Goal: Task Accomplishment & Management: Manage account settings

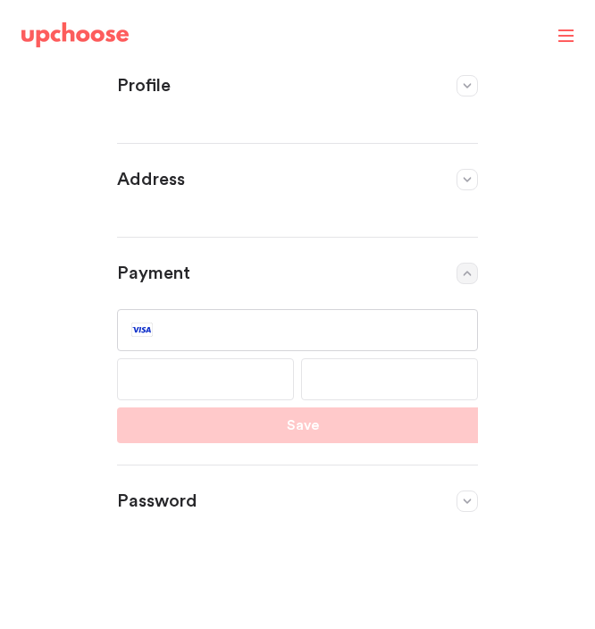
click at [186, 369] on div at bounding box center [205, 379] width 177 height 42
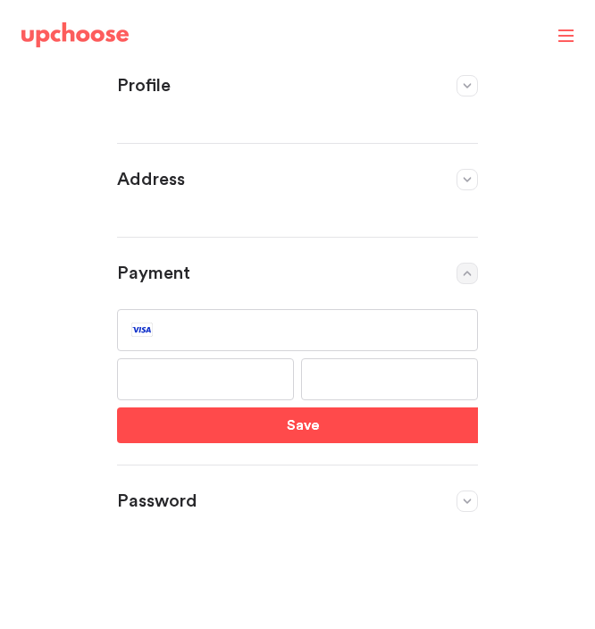
click at [222, 440] on button "Save" at bounding box center [303, 425] width 372 height 36
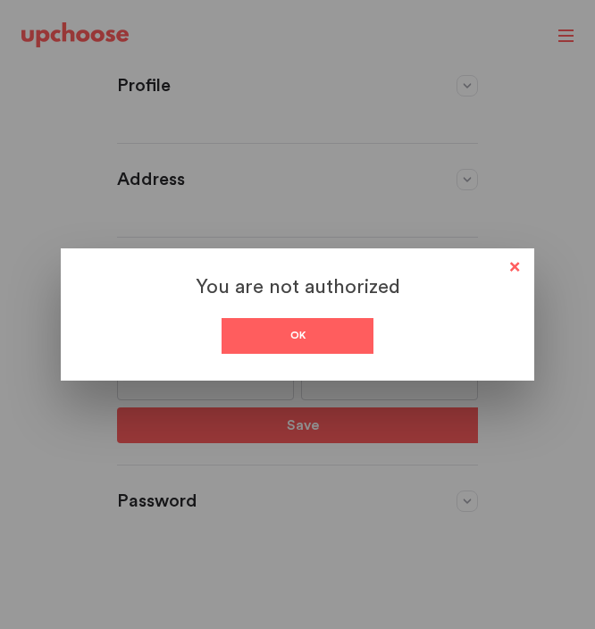
click at [256, 336] on div "Ok" at bounding box center [298, 336] width 152 height 36
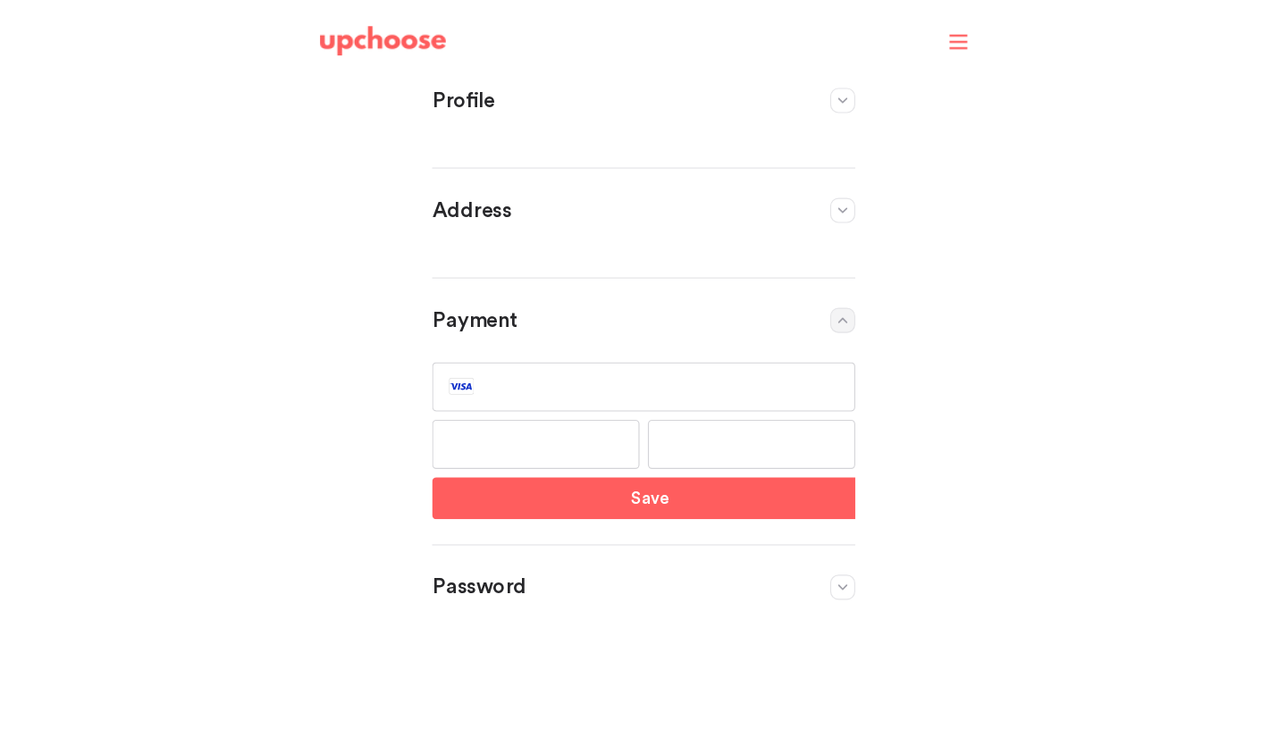
scroll to position [50, 0]
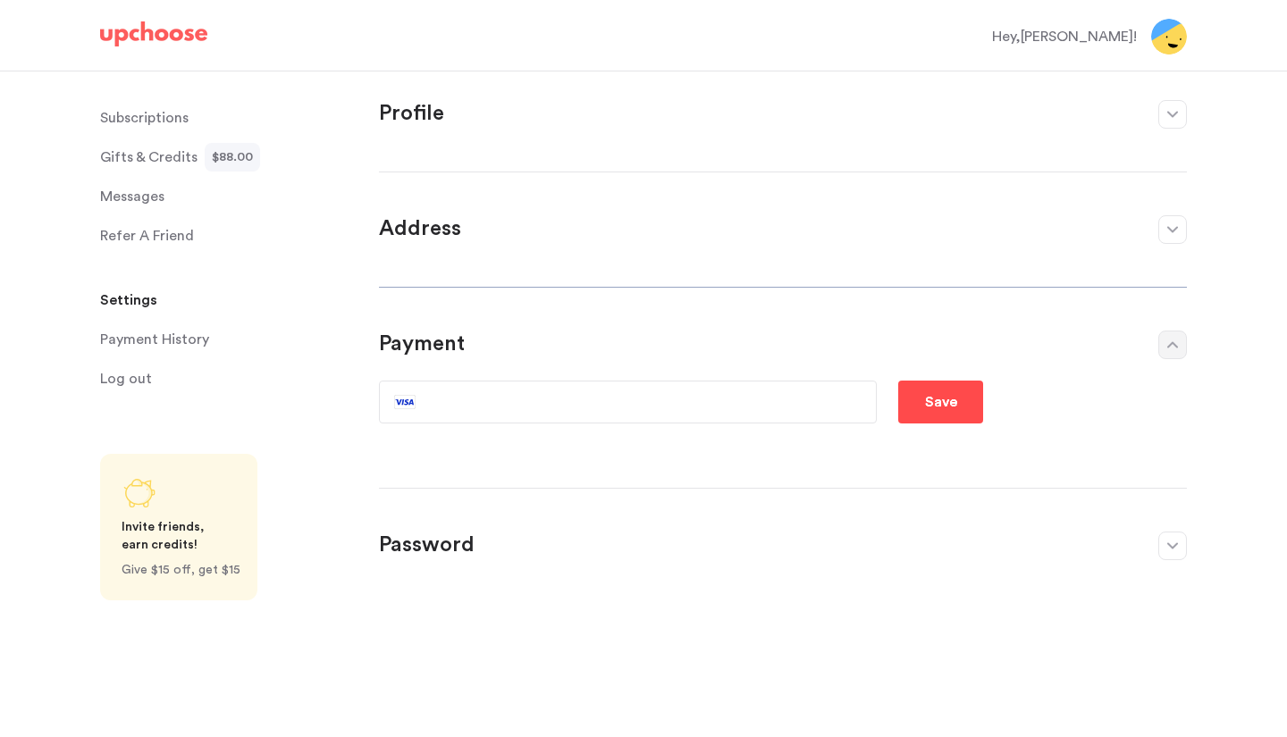
click at [594, 396] on p "Save" at bounding box center [941, 401] width 32 height 21
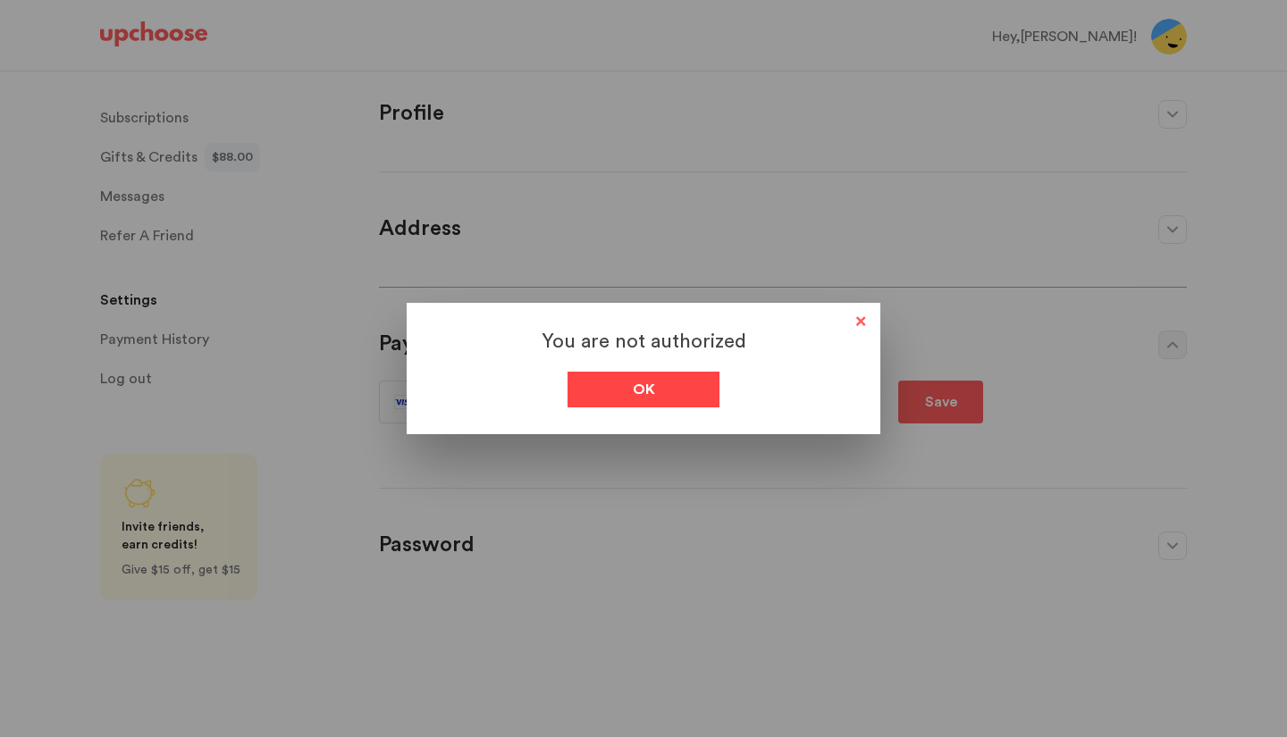
click at [594, 383] on div "Ok" at bounding box center [643, 390] width 152 height 36
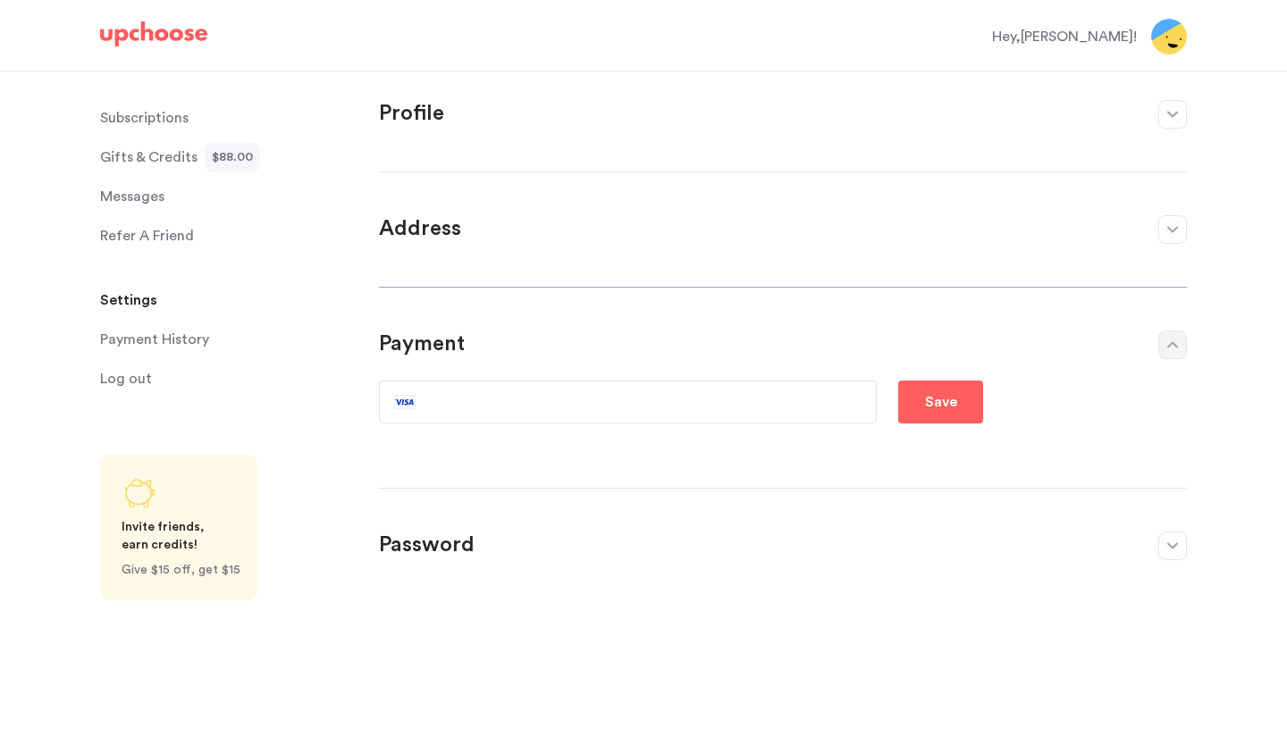
scroll to position [0, 0]
click at [594, 83] on div "Profile First name [PERSON_NAME] Last name and [PERSON_NAME] Email [EMAIL_ADDRE…" at bounding box center [783, 394] width 808 height 646
click at [594, 132] on section "Profile First name [PERSON_NAME] Last name and [PERSON_NAME] Email [EMAIL_ADDRE…" at bounding box center [783, 125] width 808 height 50
click at [594, 111] on p "Profile" at bounding box center [759, 114] width 761 height 29
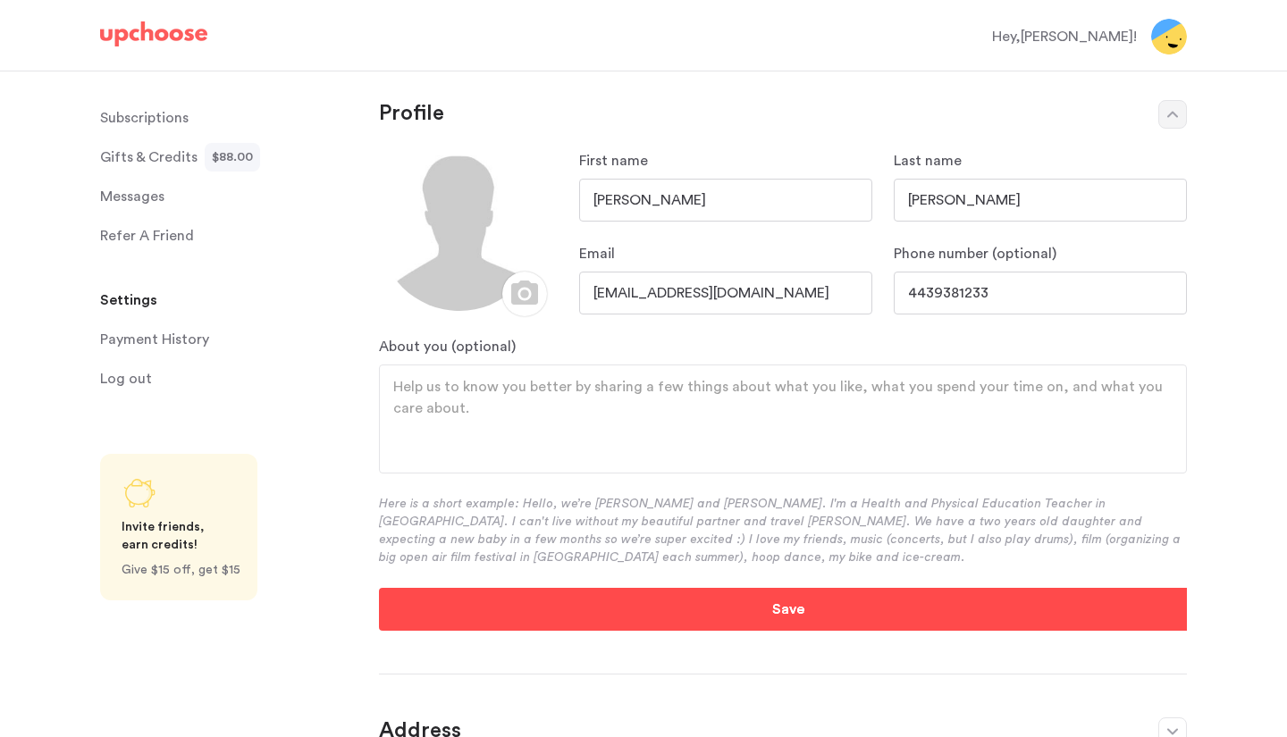
type input "[PERSON_NAME]"
click at [594, 623] on button "Save" at bounding box center [788, 609] width 818 height 43
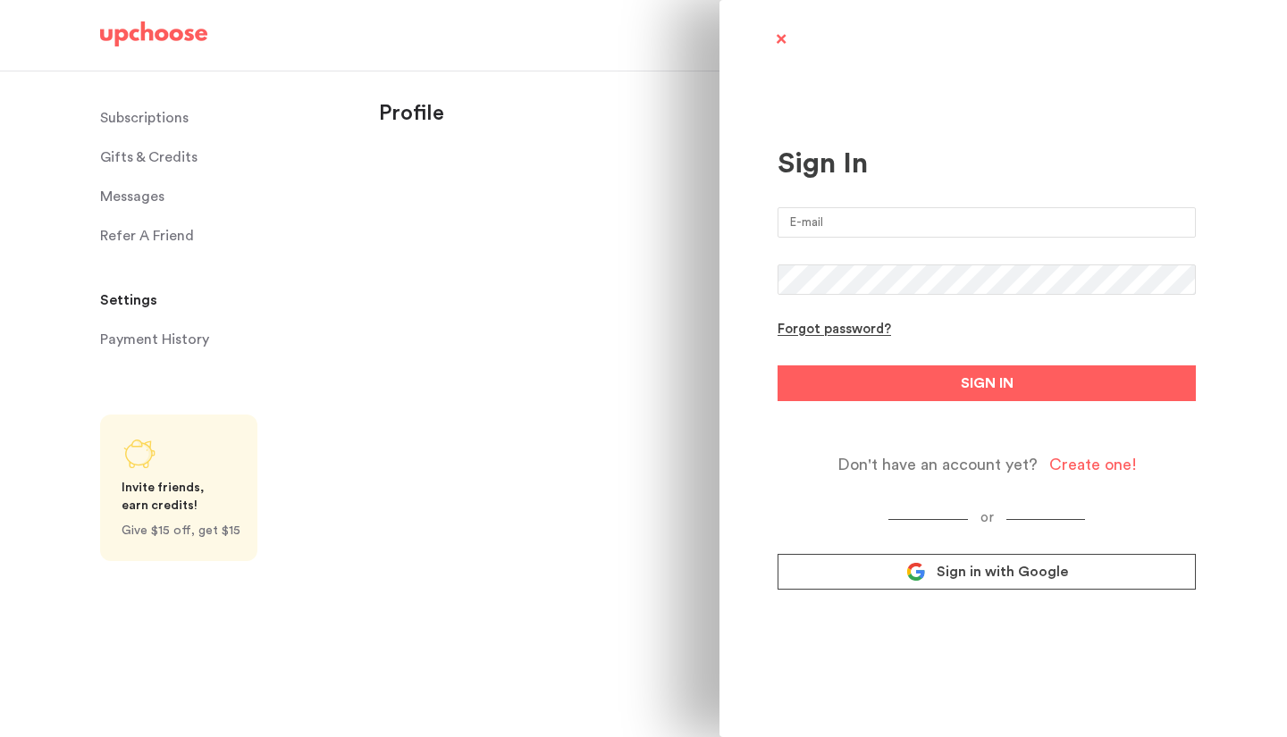
drag, startPoint x: 0, startPoint y: 0, endPoint x: 820, endPoint y: 308, distance: 876.2
click at [726, 390] on div "Sign In Forgot password? SIGN IN Don't have an account yet? Create one! or Sign…" at bounding box center [1002, 368] width 567 height 737
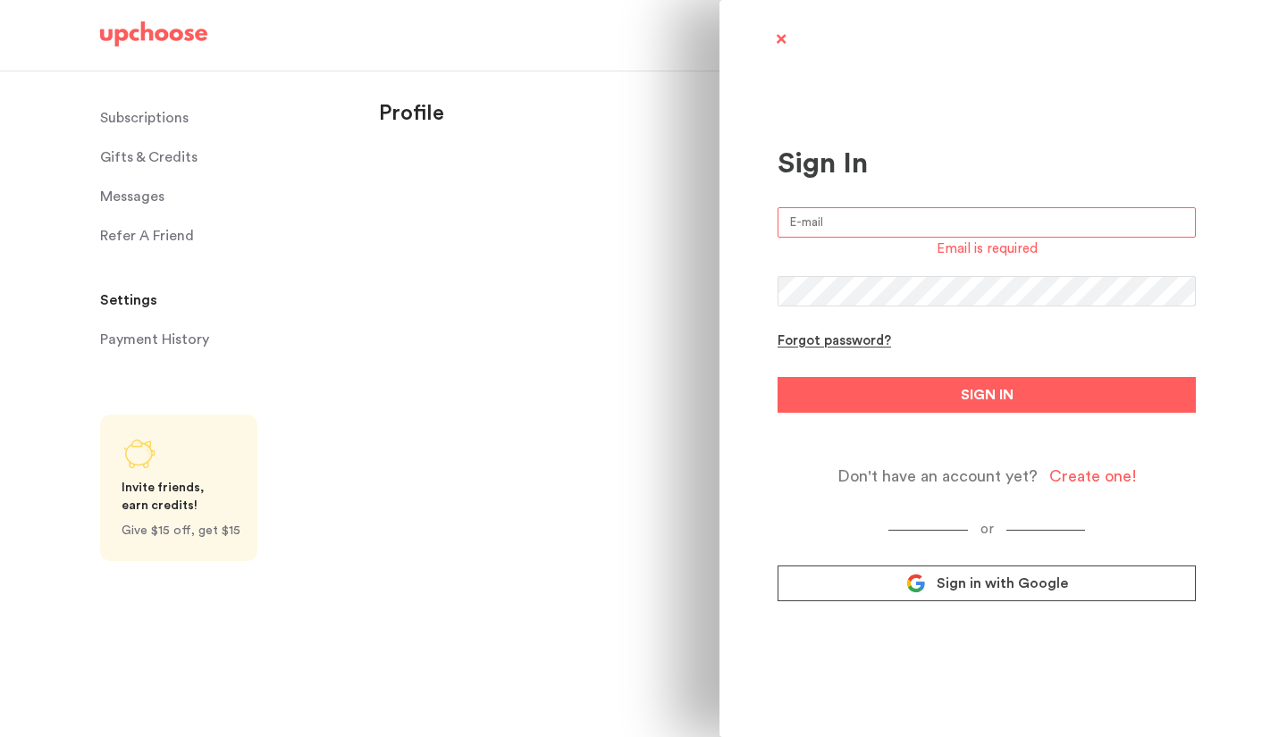
click at [827, 211] on input "email" at bounding box center [986, 222] width 418 height 30
type input "[EMAIL_ADDRESS][DOMAIN_NAME]"
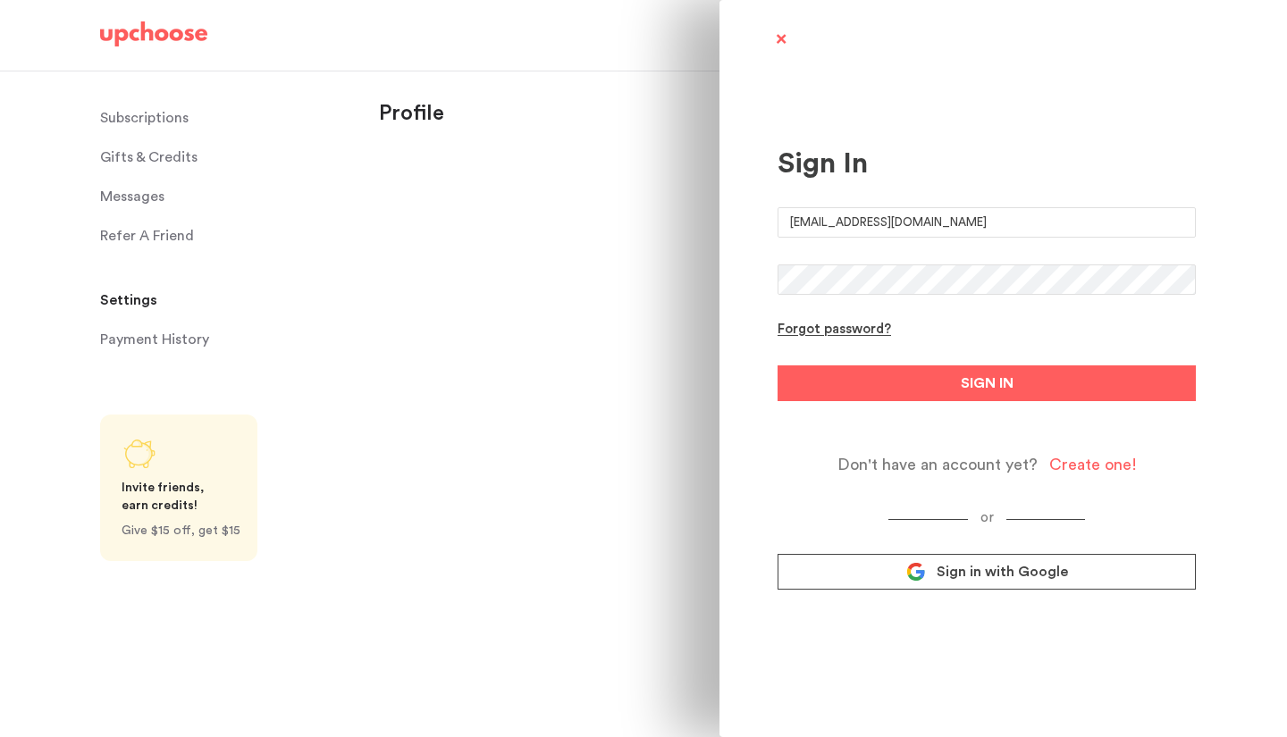
click at [1008, 397] on button "SIGN IN" at bounding box center [986, 383] width 418 height 36
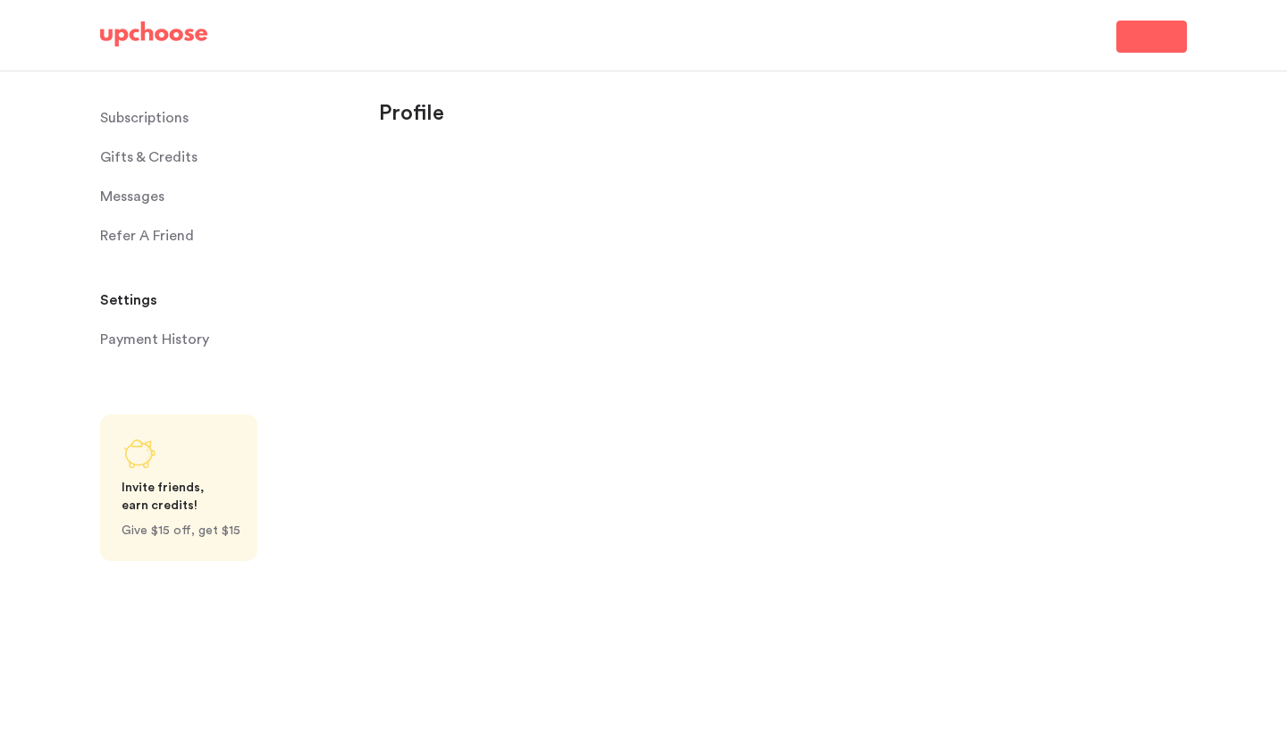
select select "MD"
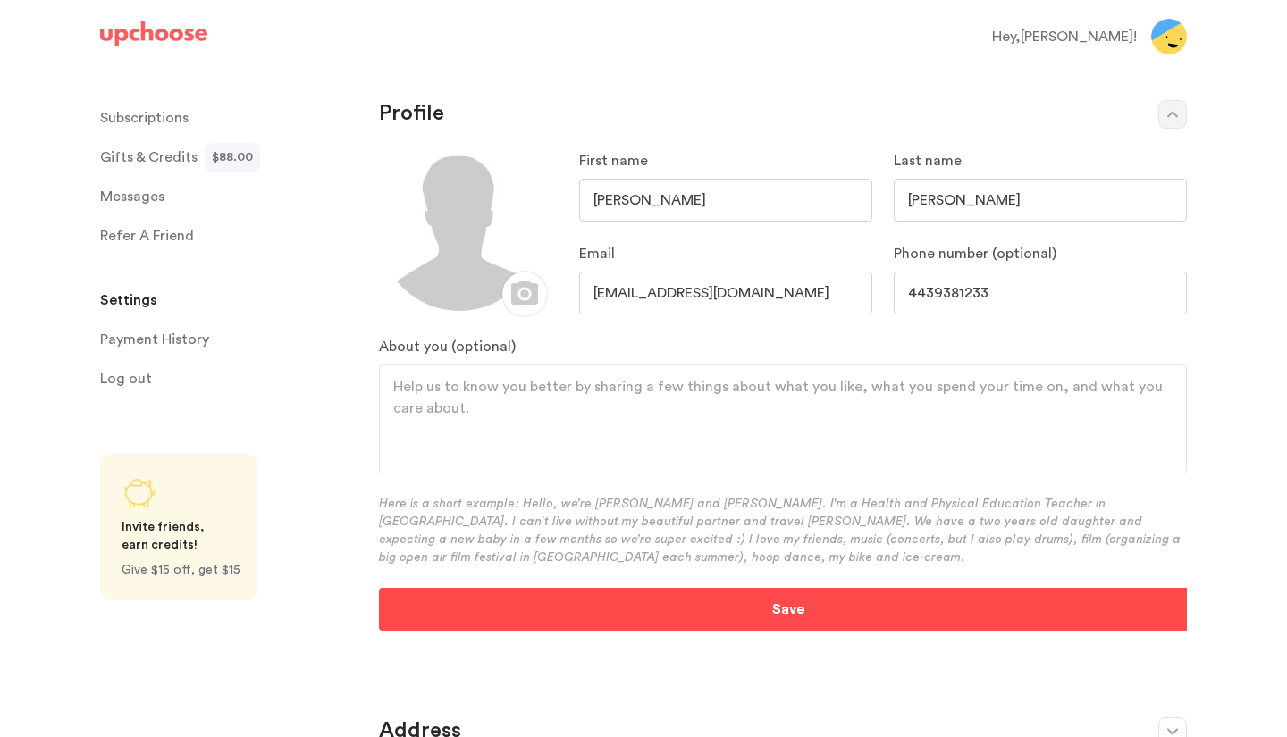
click at [746, 608] on button "Save" at bounding box center [788, 609] width 818 height 43
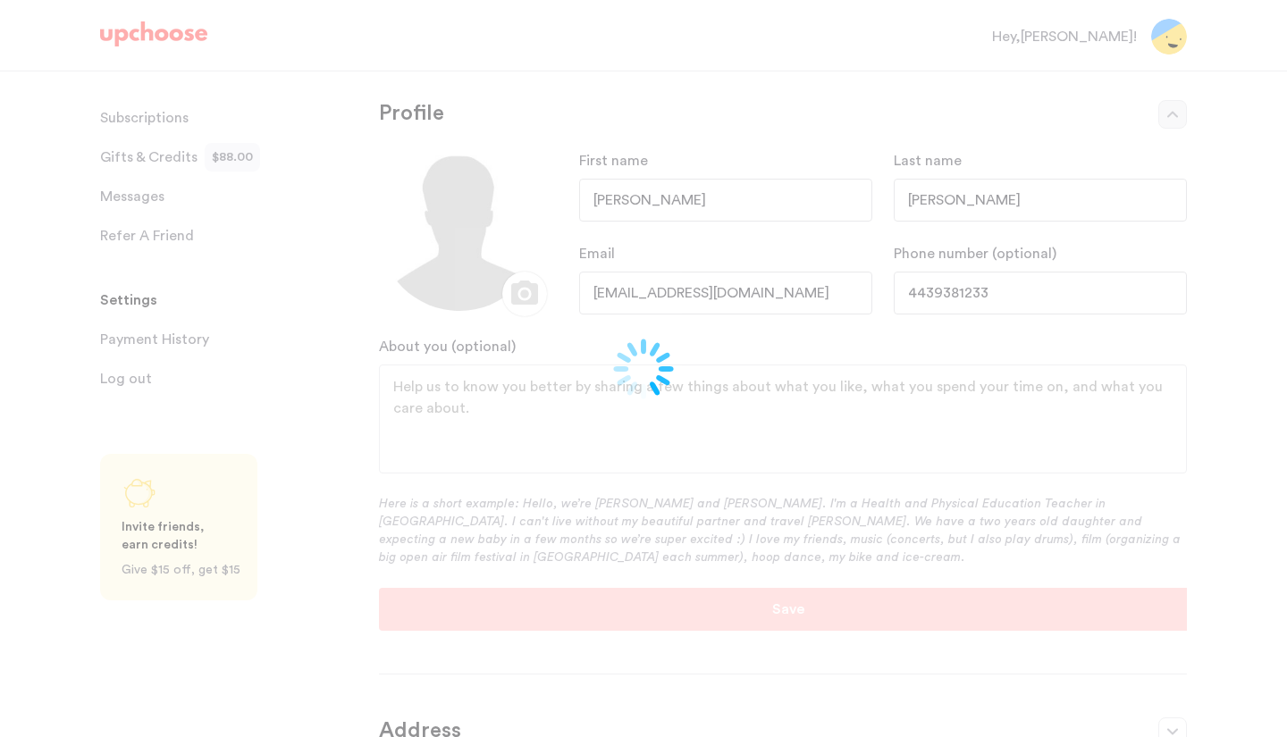
type input "and [PERSON_NAME]"
type input "[PERSON_NAME]"
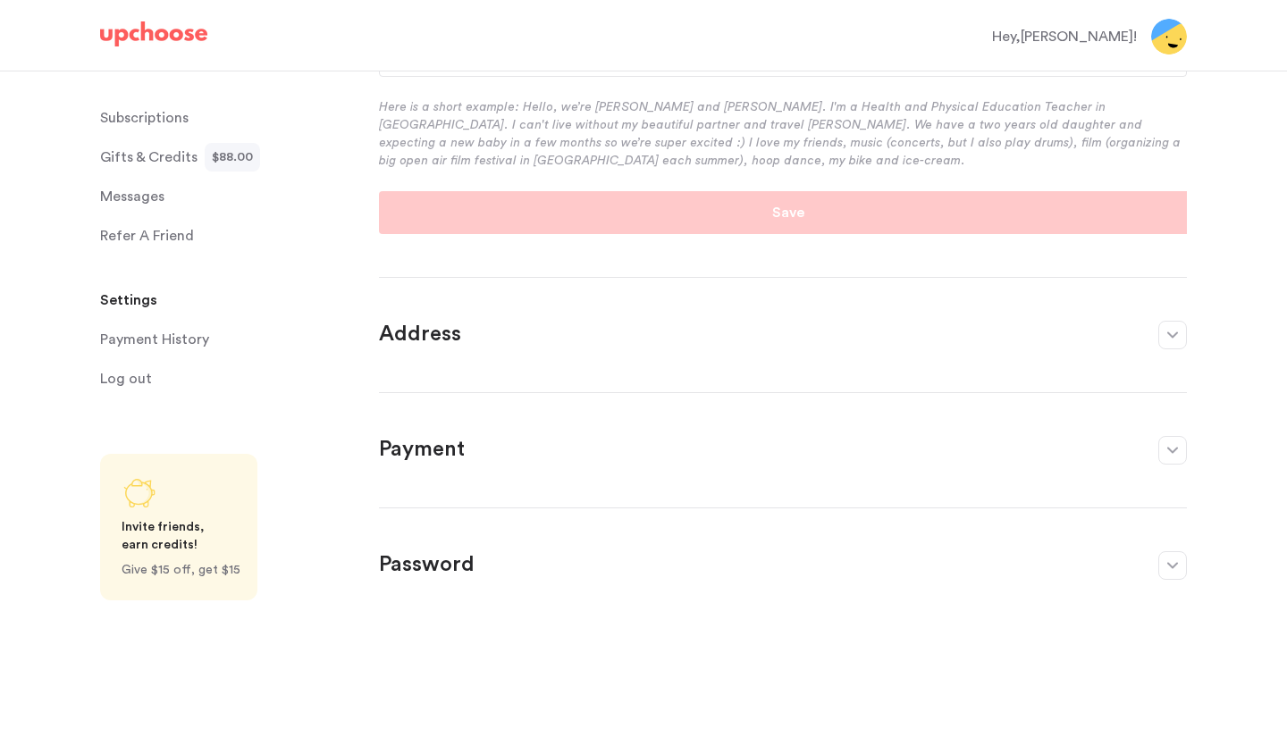
scroll to position [397, 0]
click at [422, 439] on p "Payment" at bounding box center [759, 450] width 761 height 29
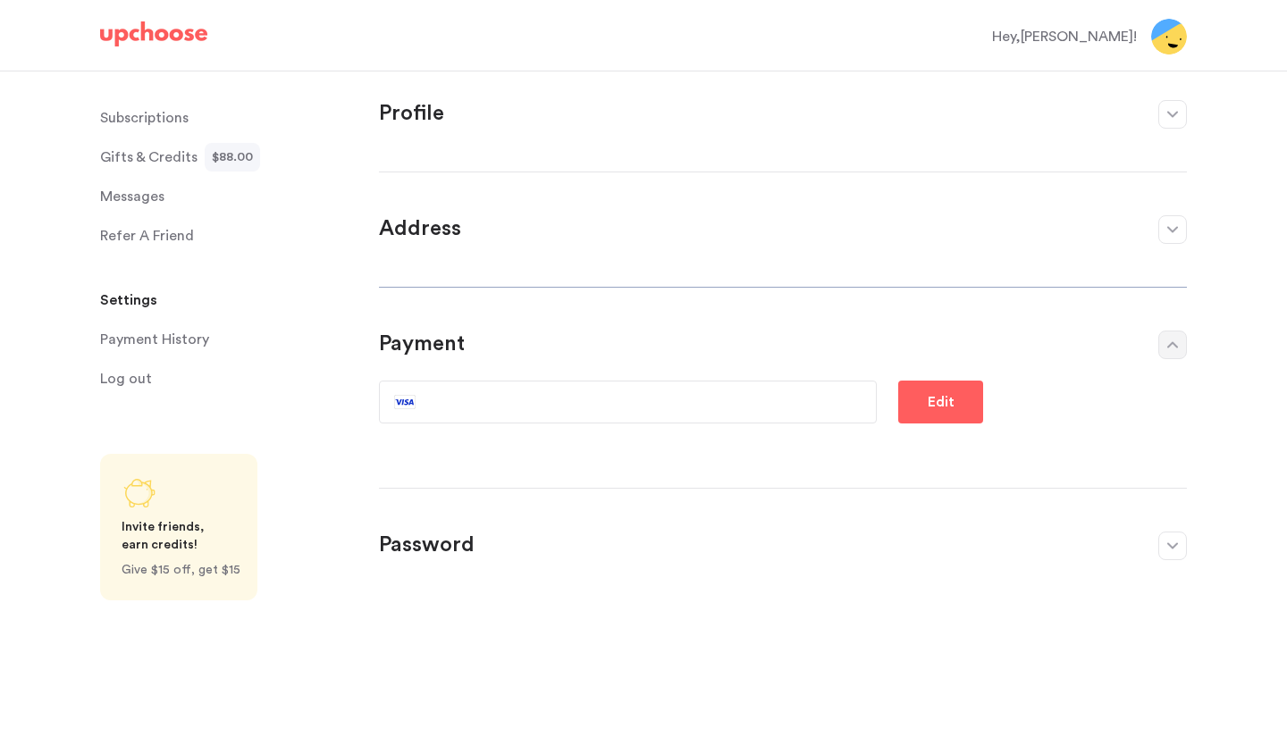
scroll to position [0, 0]
click at [422, 407] on div at bounding box center [550, 401] width 312 height 17
click at [906, 402] on button "Edit" at bounding box center [940, 402] width 85 height 43
click at [421, 400] on div at bounding box center [550, 401] width 312 height 17
click at [951, 416] on button "Save" at bounding box center [940, 402] width 85 height 43
